Goal: Information Seeking & Learning: Understand process/instructions

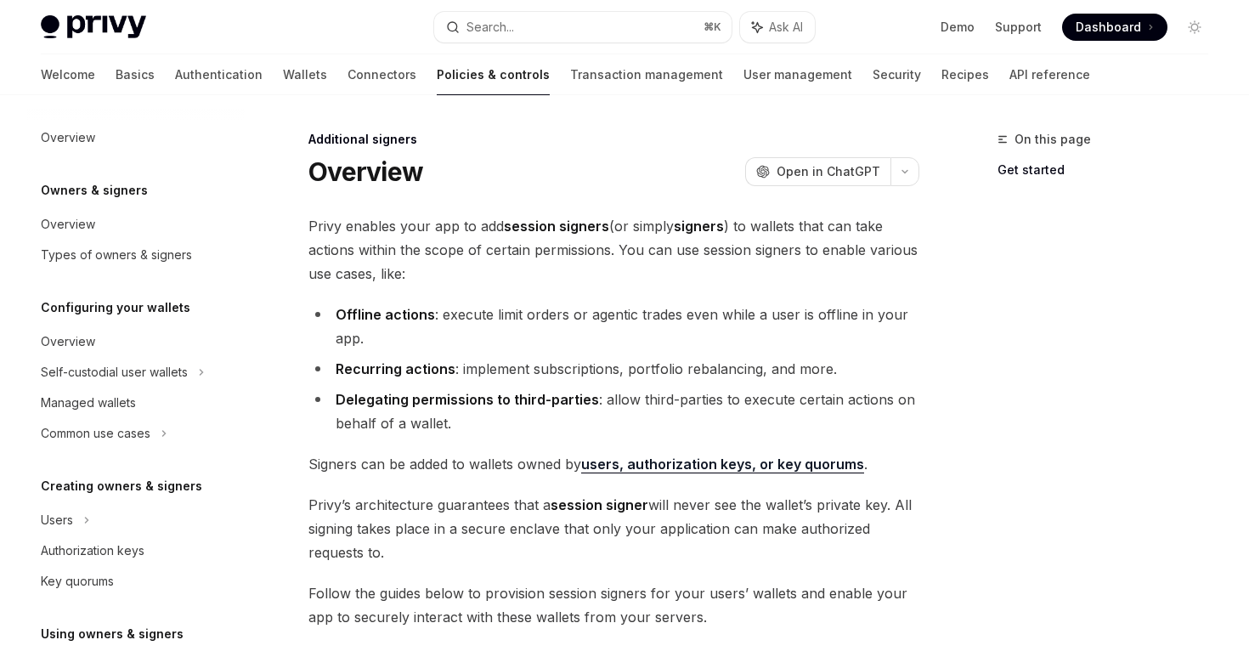
scroll to position [383, 0]
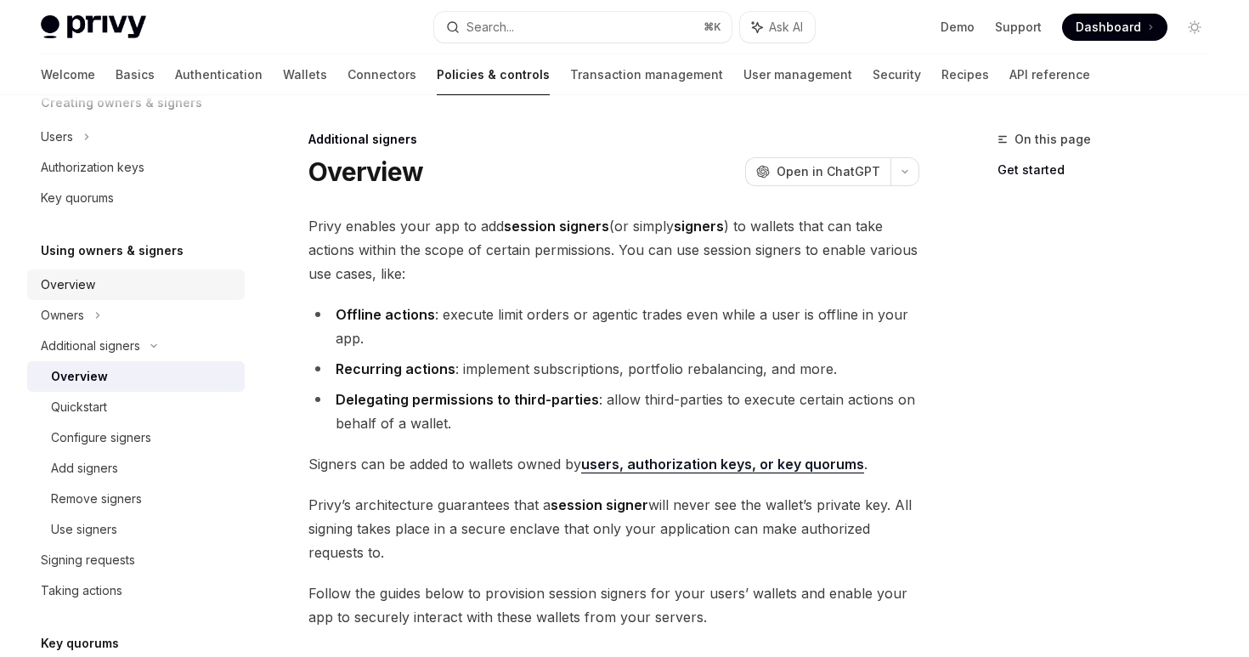
click at [77, 280] on div "Overview" at bounding box center [68, 284] width 54 height 20
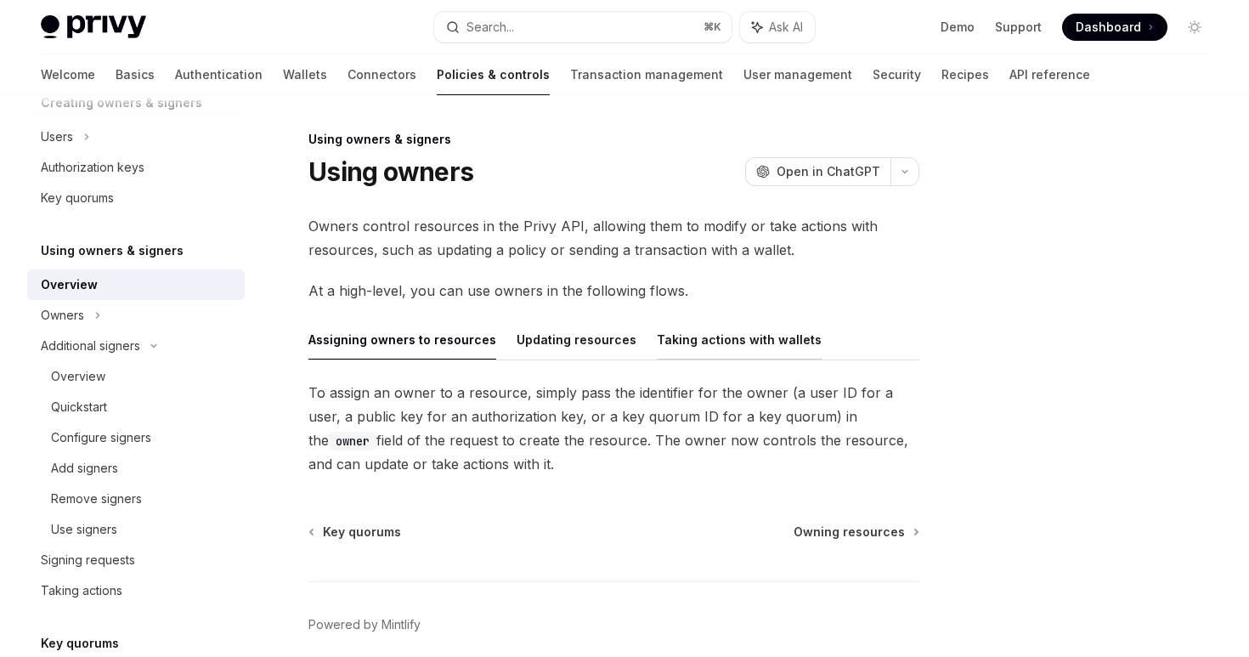
click at [708, 350] on button "Taking actions with wallets" at bounding box center [739, 339] width 165 height 40
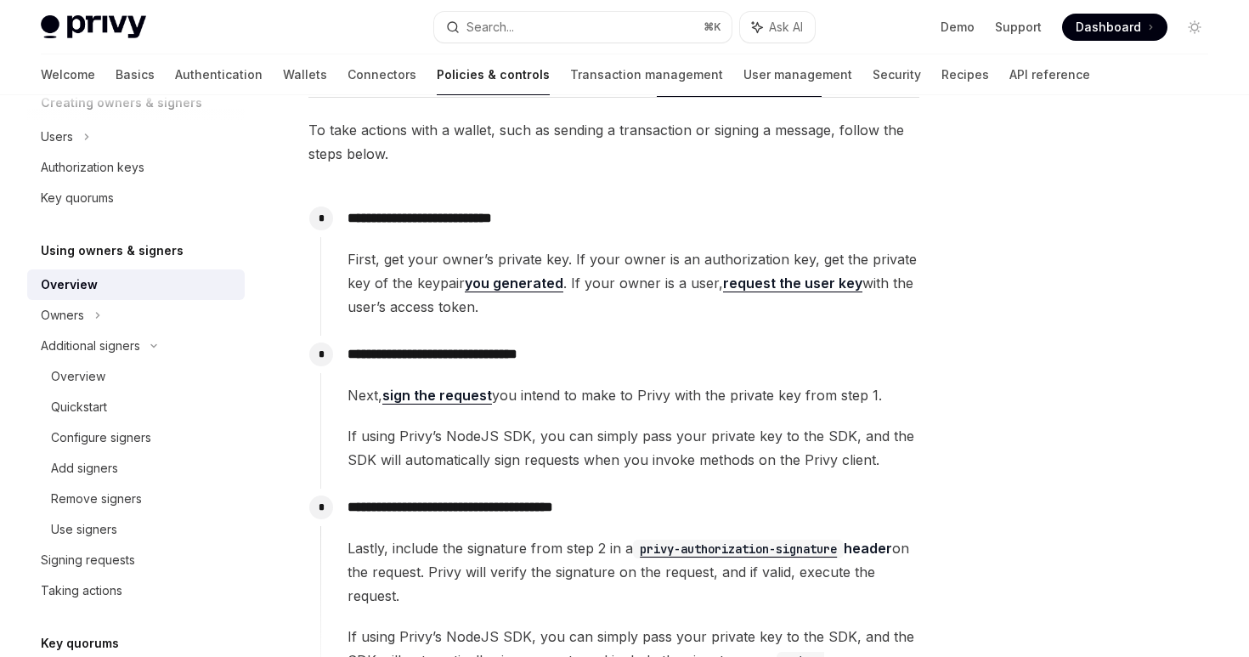
scroll to position [318, 0]
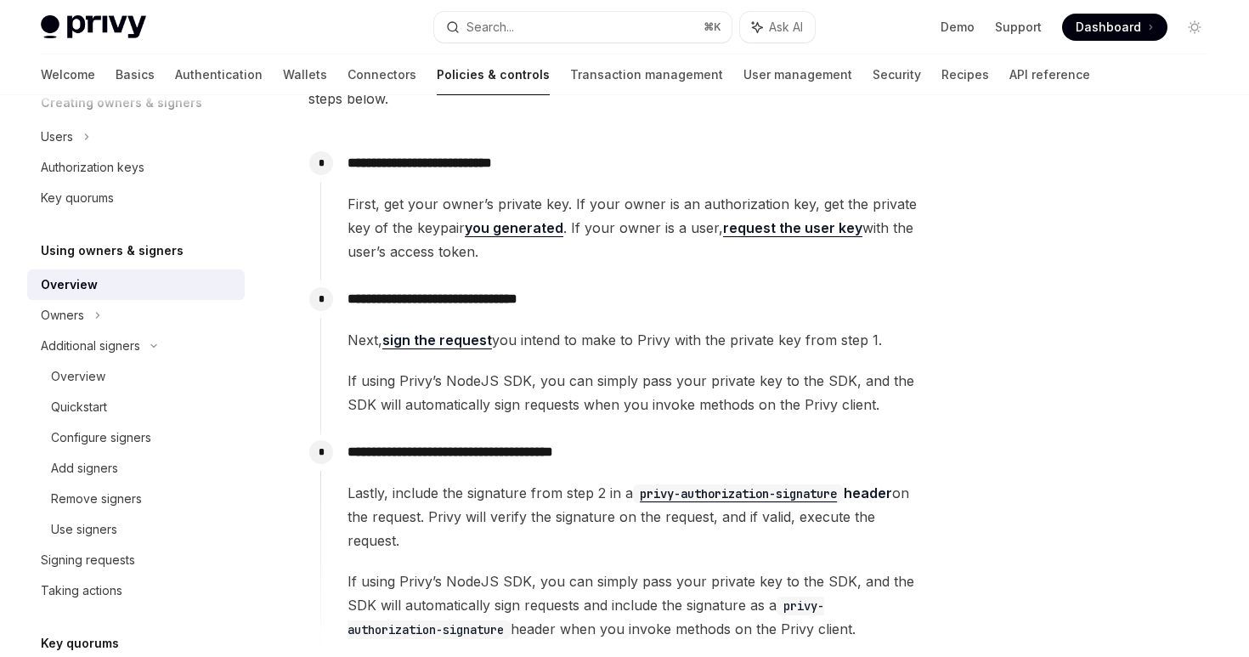
click at [451, 346] on link "sign the request" at bounding box center [437, 340] width 110 height 18
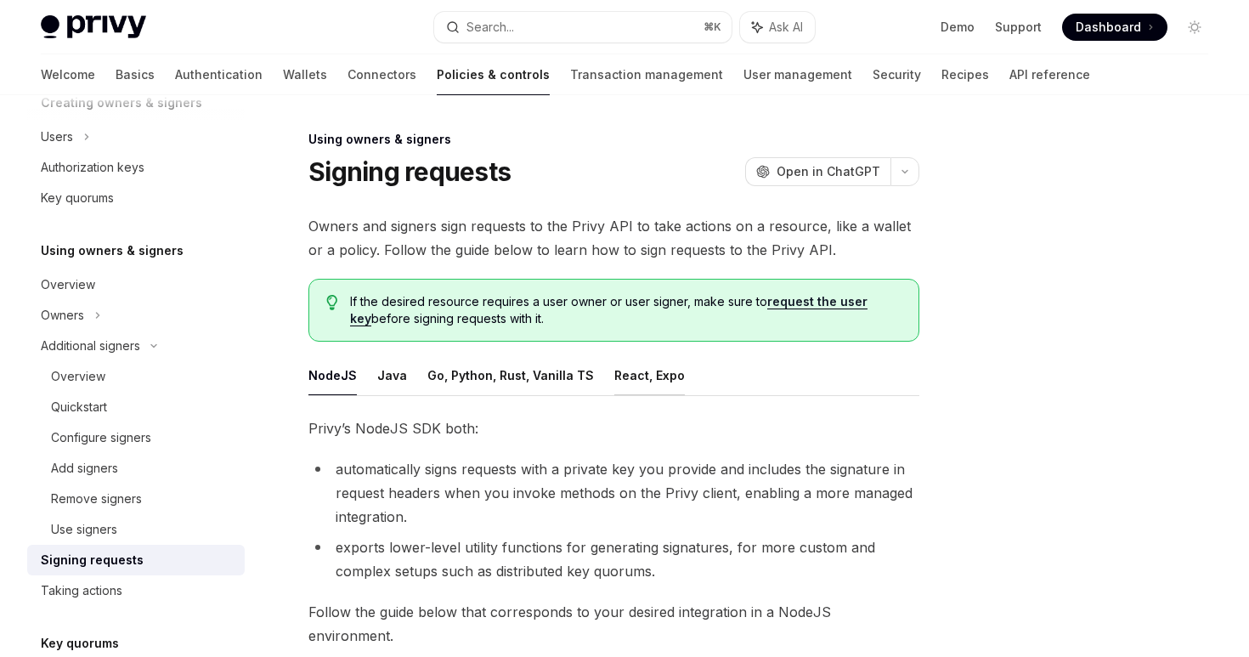
click at [620, 383] on button "React, Expo" at bounding box center [649, 375] width 71 height 40
type textarea "*"
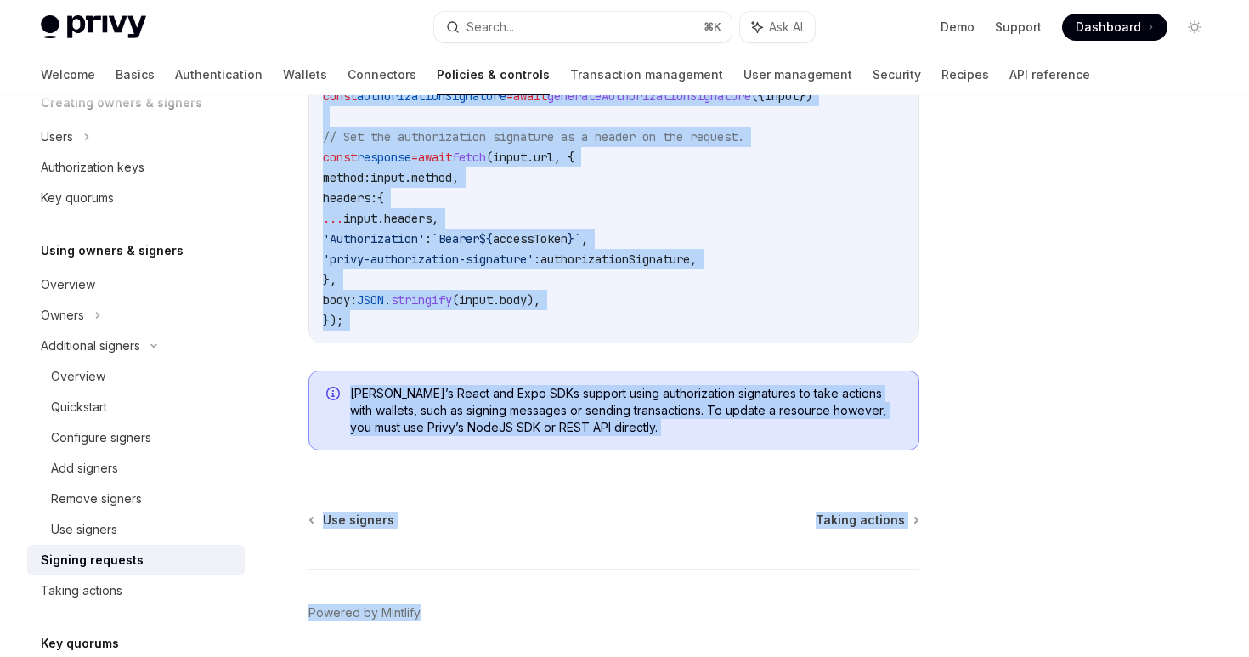
scroll to position [1099, 0]
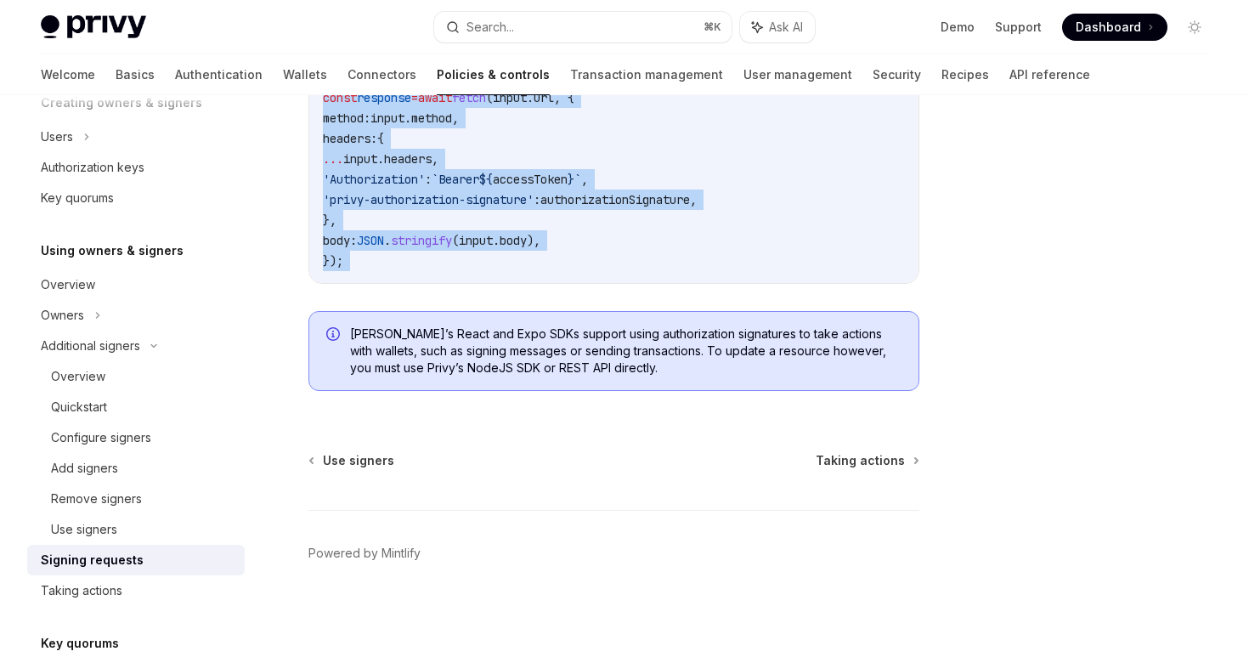
drag, startPoint x: 307, startPoint y: 426, endPoint x: 696, endPoint y: 300, distance: 408.9
copy div "Lorem’i Dolor sit Amet CONs adipis eli se doeiusmod TEM incididu utlab etd magn…"
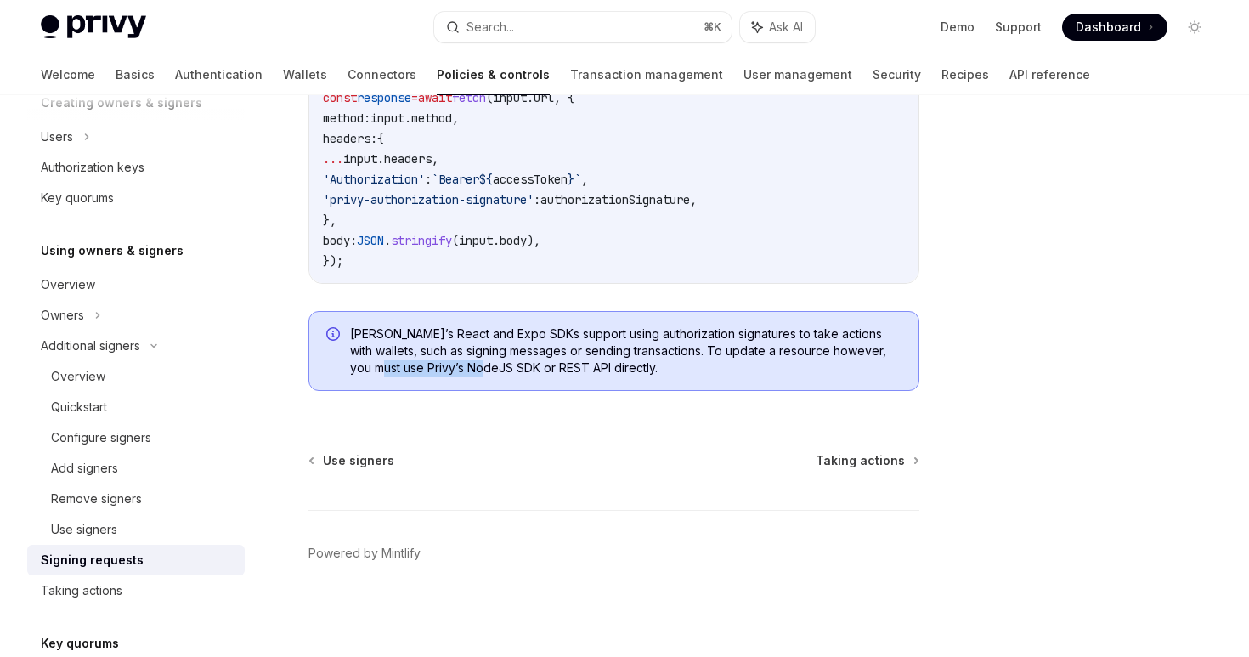
copy span "Privy’s NodeJS SDK"
drag, startPoint x: 352, startPoint y: 369, endPoint x: 462, endPoint y: 370, distance: 110.5
click at [463, 370] on span "[PERSON_NAME]’s React and Expo SDKs support using authorization signatures to t…" at bounding box center [625, 350] width 551 height 51
copy span "Privy’s NodeJS SDK or REST API directly."
drag, startPoint x: 589, startPoint y: 364, endPoint x: 350, endPoint y: 369, distance: 238.8
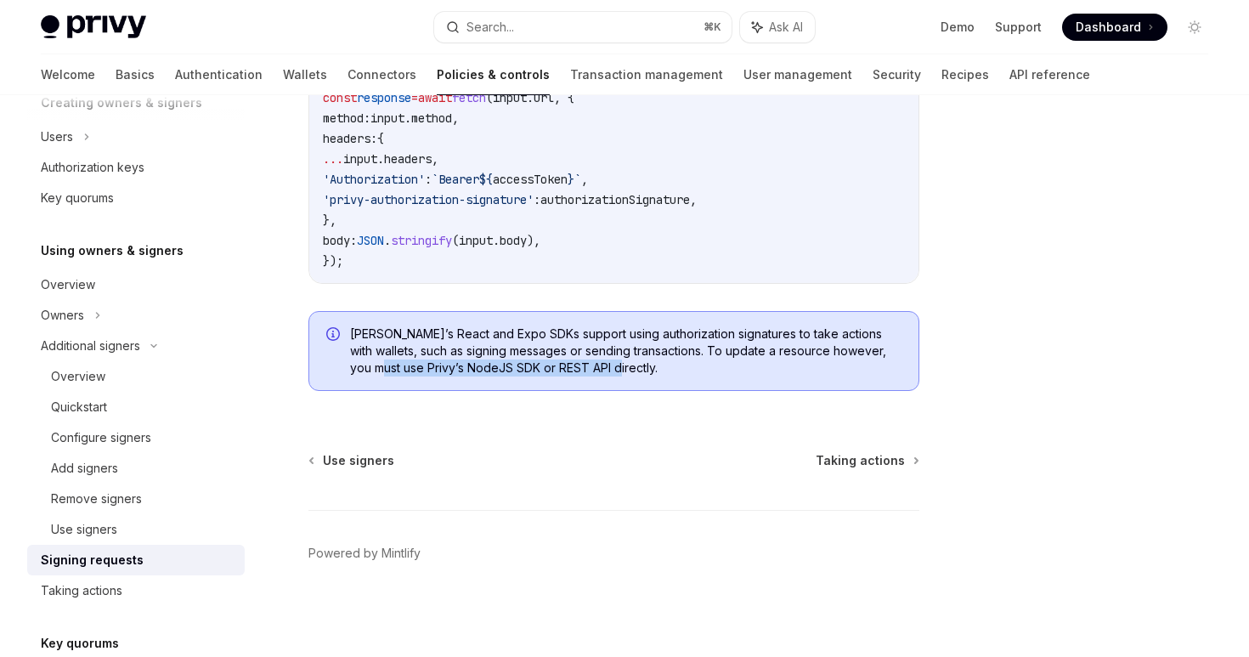
click at [350, 369] on span "[PERSON_NAME]’s React and Expo SDKs support using authorization signatures to t…" at bounding box center [625, 350] width 551 height 51
